Goal: Use online tool/utility: Utilize a website feature to perform a specific function

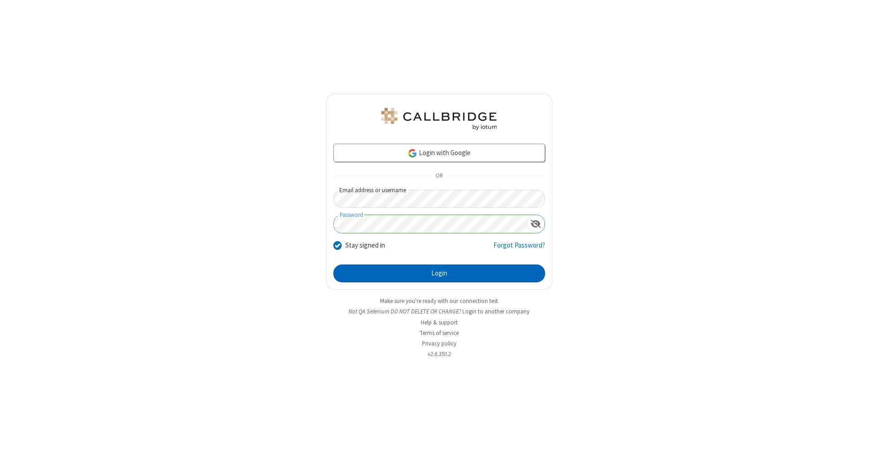
click at [439, 274] on button "Login" at bounding box center [439, 273] width 212 height 18
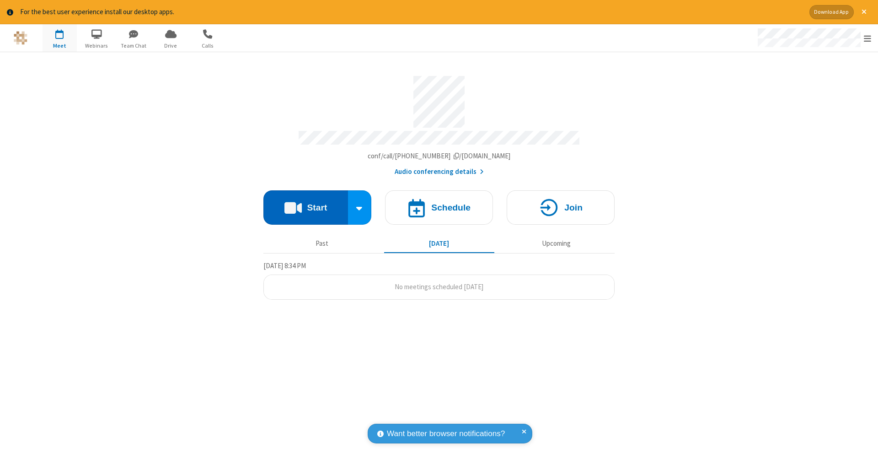
click at [306, 203] on button "Start" at bounding box center [305, 207] width 85 height 34
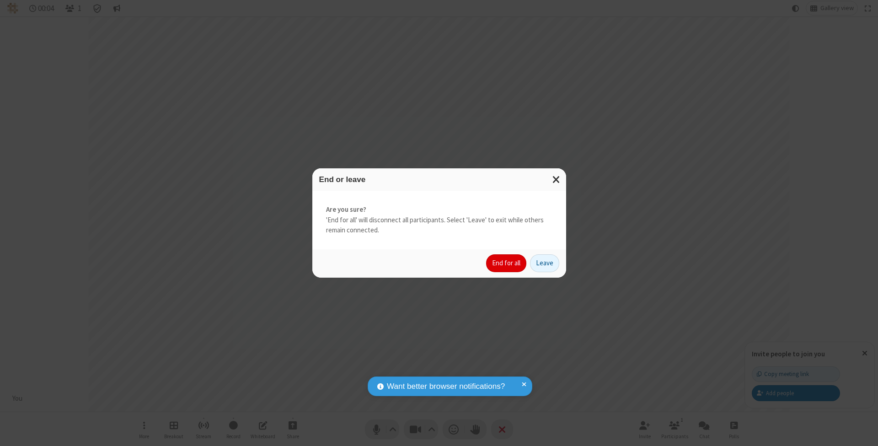
click at [507, 263] on button "End for all" at bounding box center [506, 263] width 40 height 18
